Goal: Information Seeking & Learning: Learn about a topic

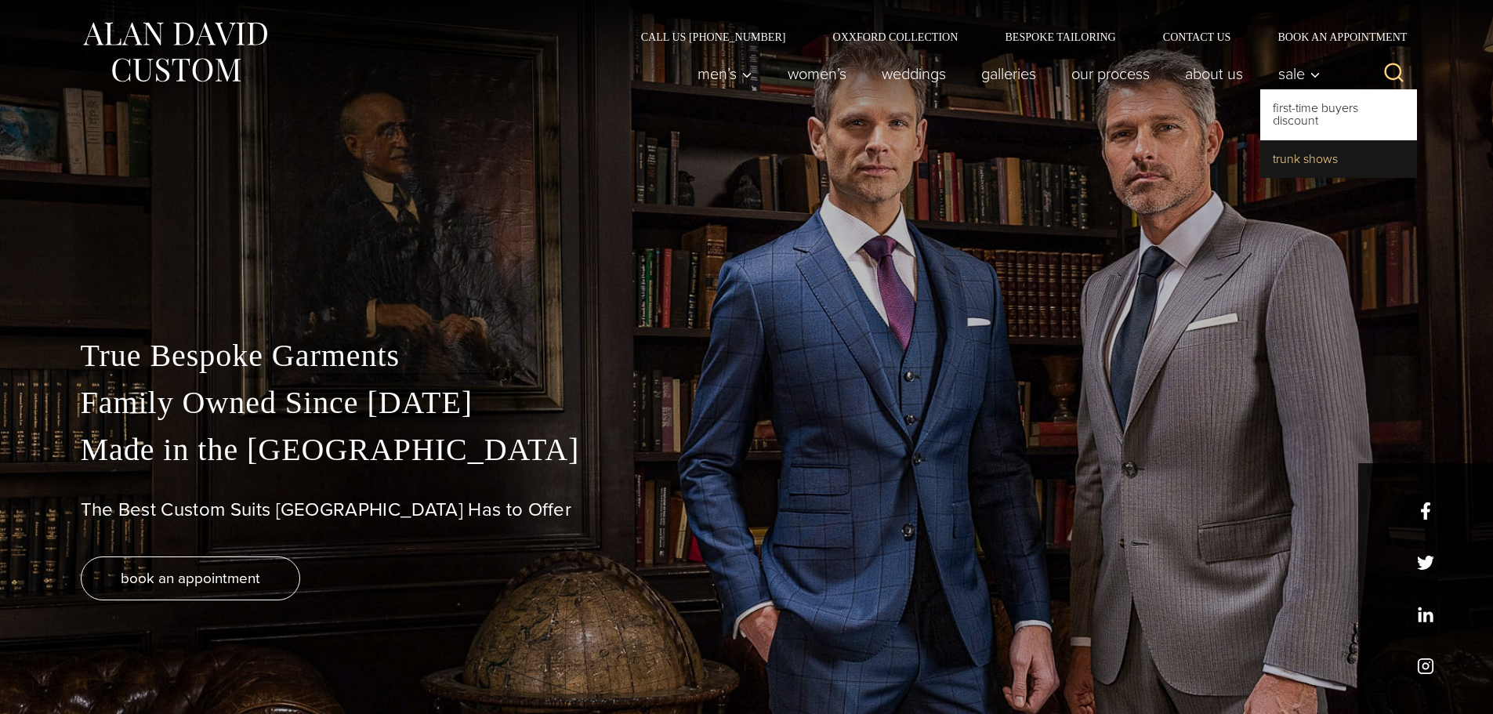
click at [1294, 154] on link "Trunk Shows" at bounding box center [1339, 159] width 157 height 38
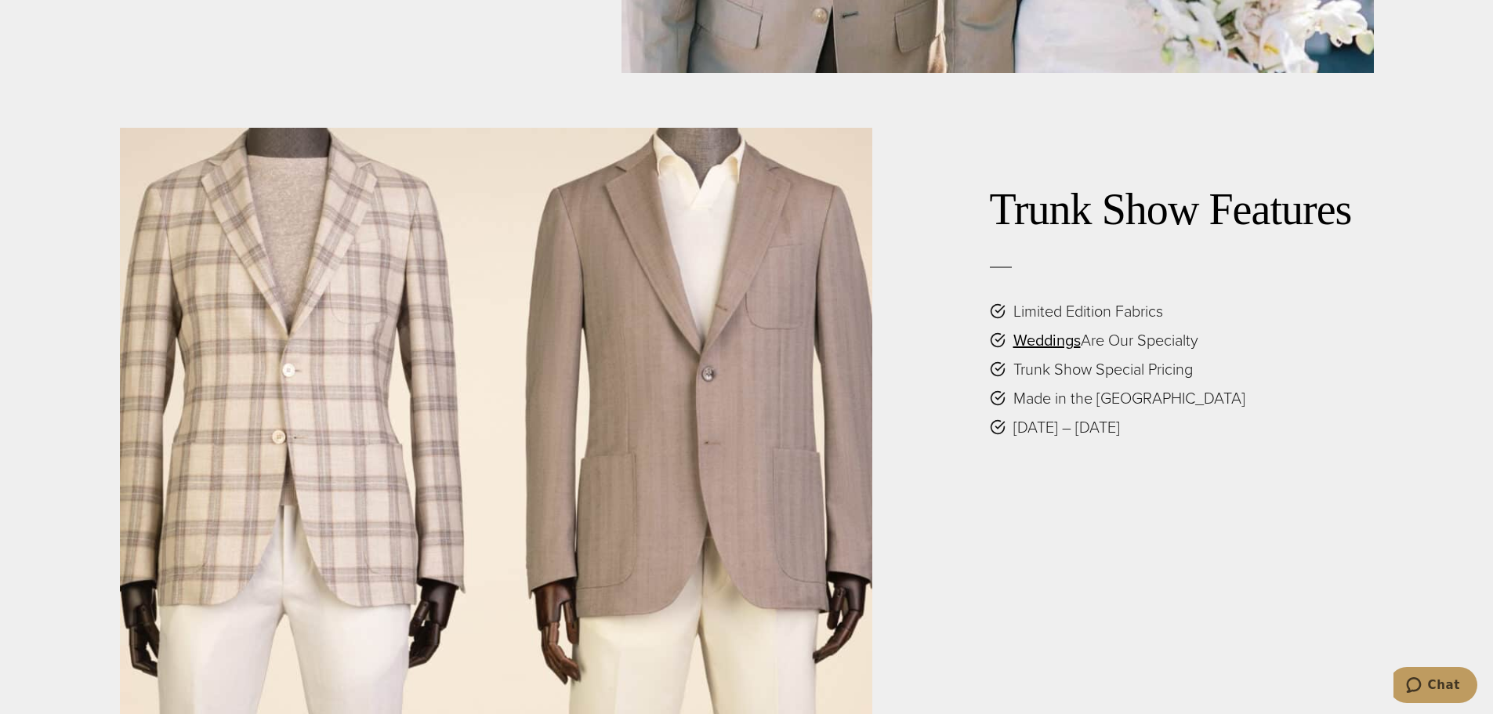
scroll to position [3606, 0]
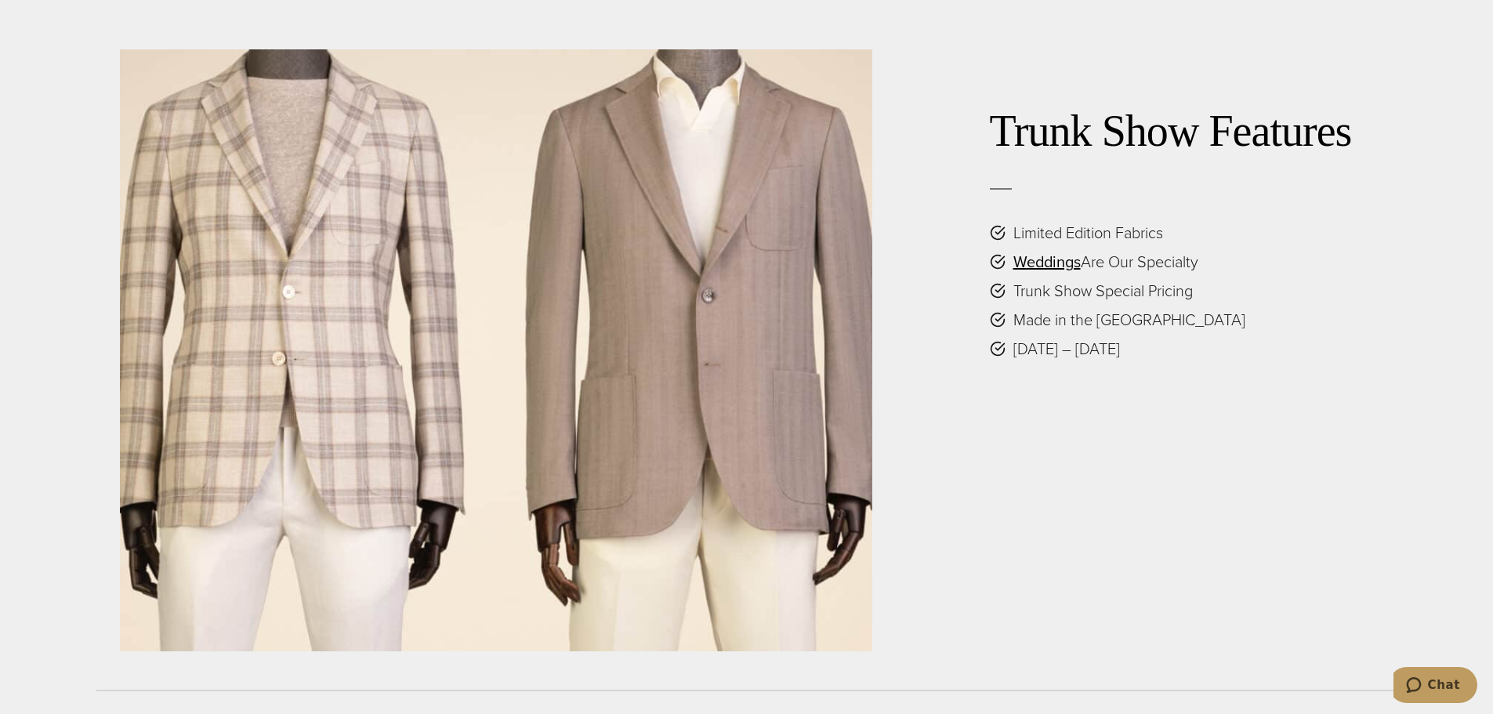
click at [1130, 447] on div "Trunk Show Features Limited Edition Fabrics Weddings Are Our Specialty Trunk Sh…" at bounding box center [1124, 350] width 502 height 602
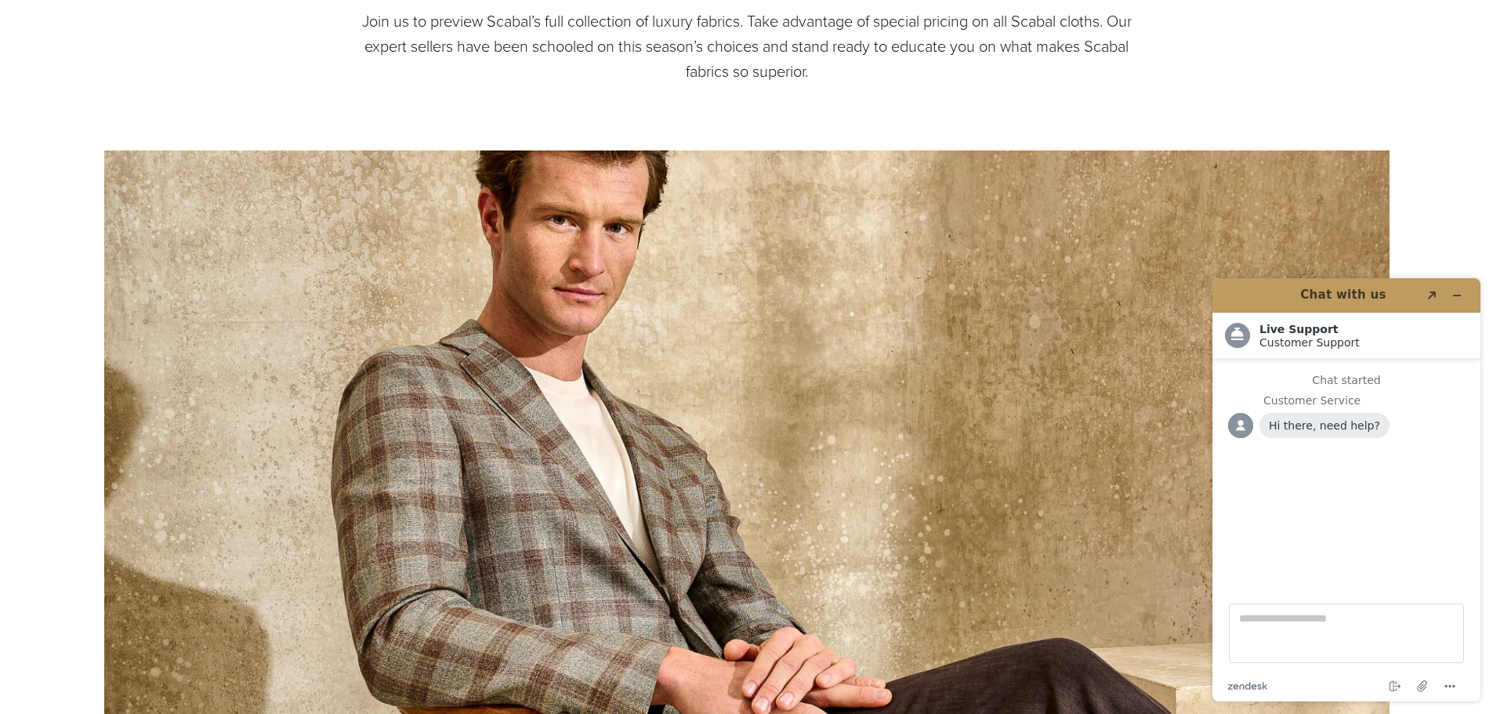
scroll to position [1098, 0]
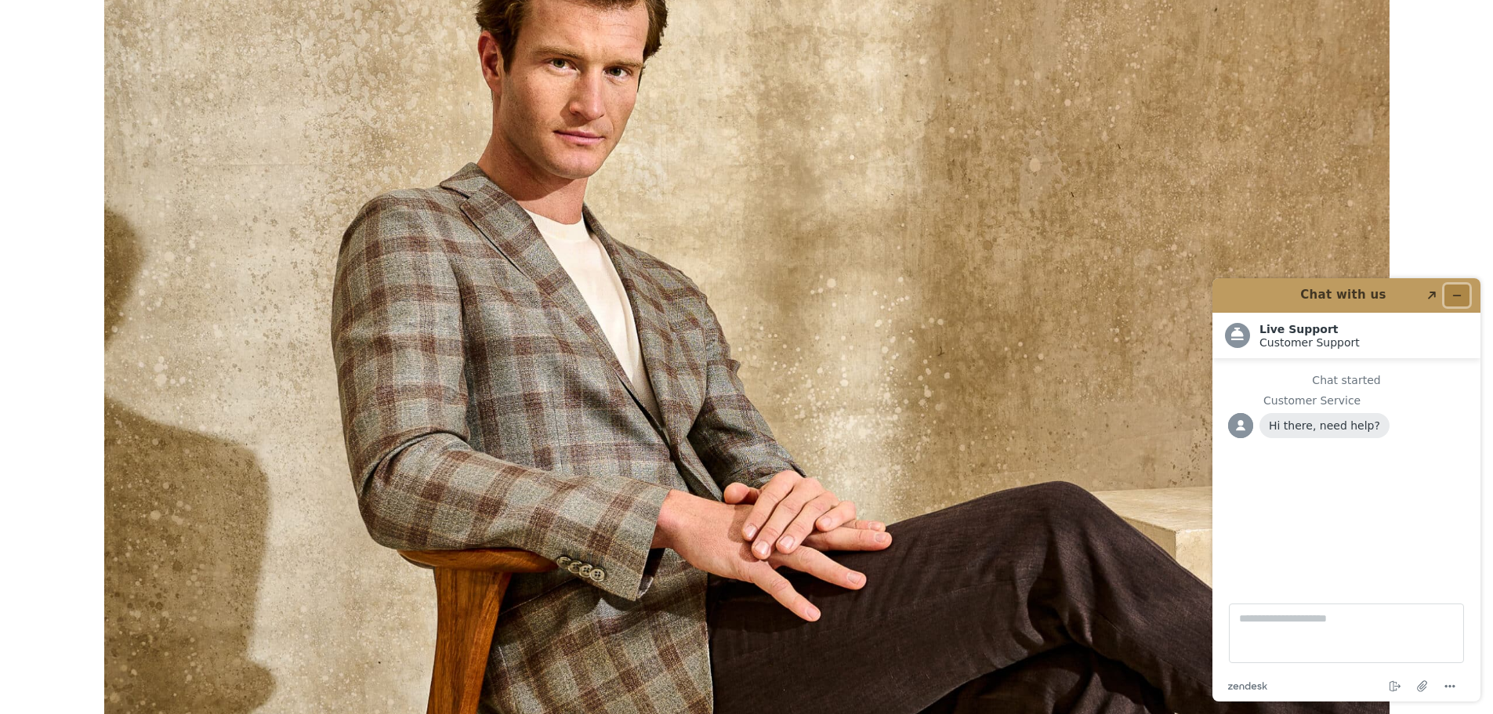
click at [1467, 296] on button "Minimize widget" at bounding box center [1457, 296] width 25 height 22
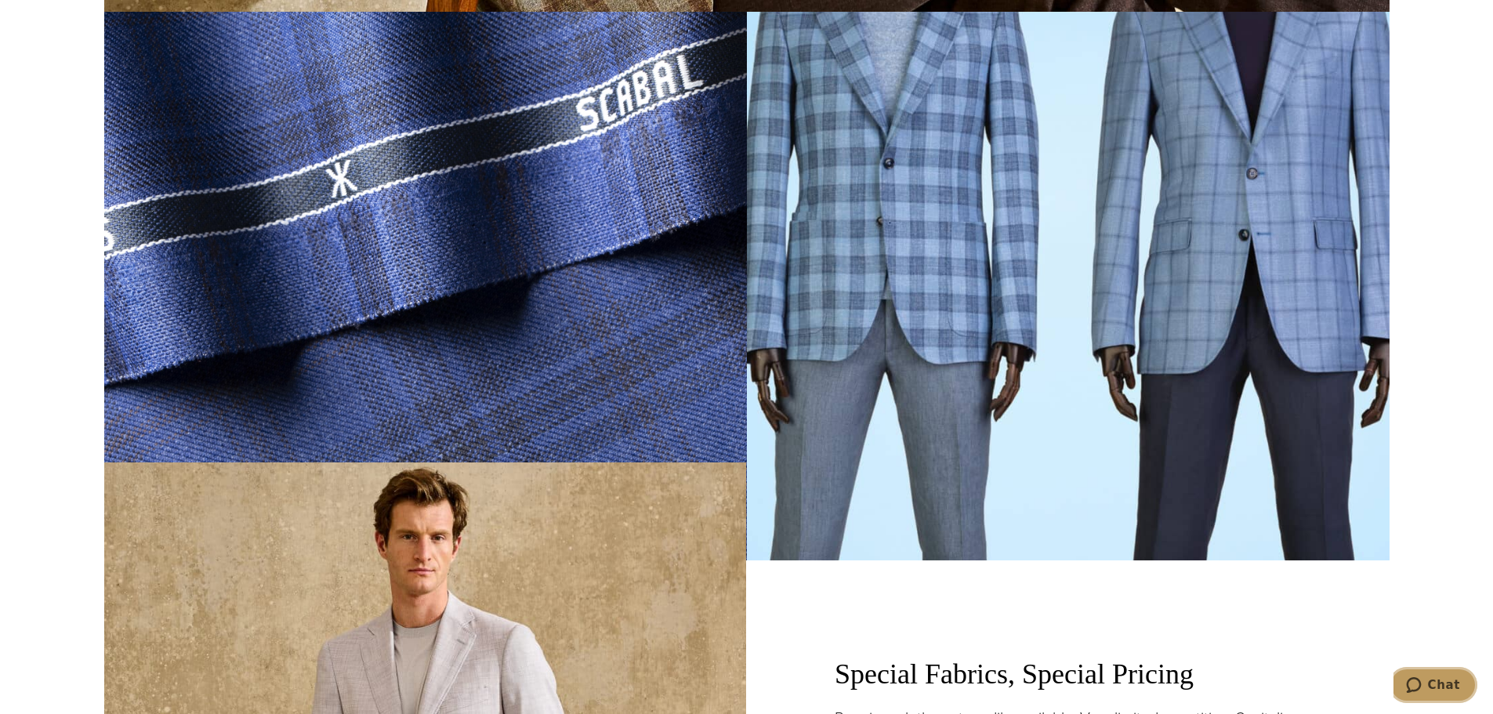
scroll to position [1960, 0]
